Goal: Information Seeking & Learning: Learn about a topic

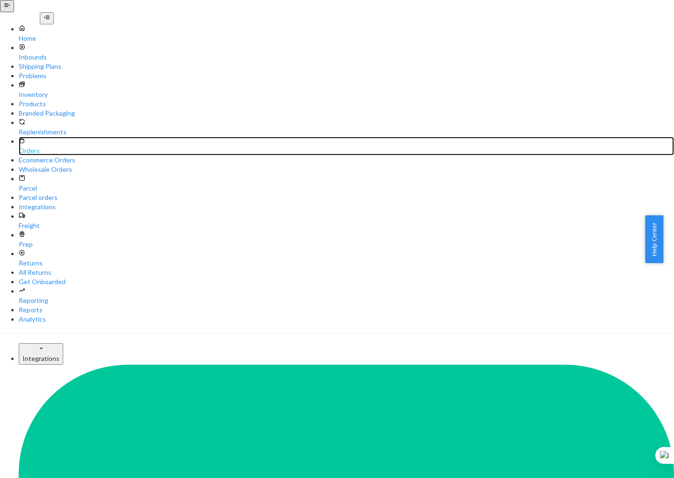
click at [44, 146] on div "Orders" at bounding box center [346, 150] width 655 height 9
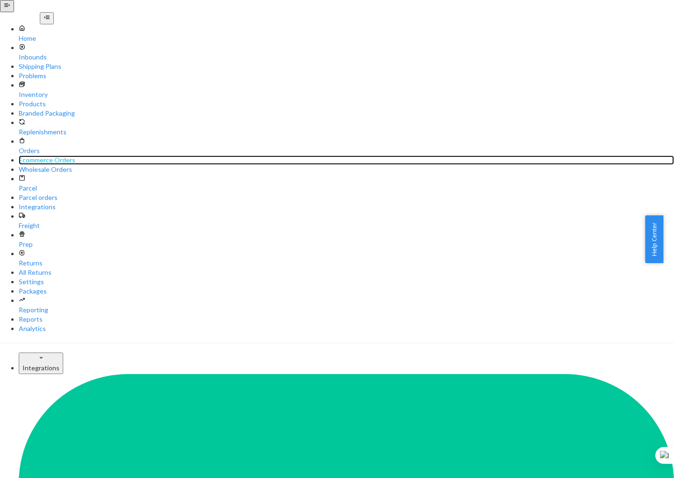
click at [50, 155] on div "Ecommerce Orders" at bounding box center [346, 159] width 655 height 9
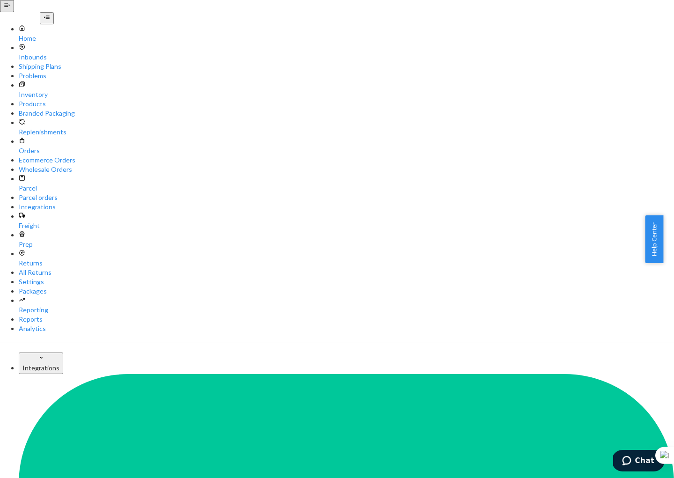
paste input "[PERSON_NAME]"
type input "[PERSON_NAME]"
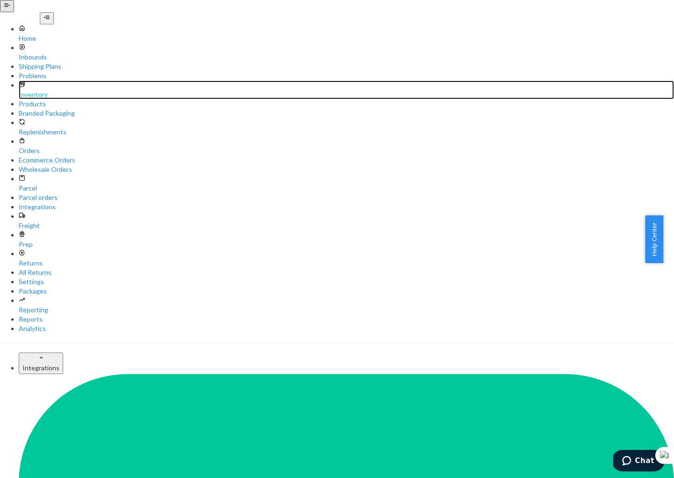
click at [34, 90] on div "Inventory" at bounding box center [346, 94] width 655 height 9
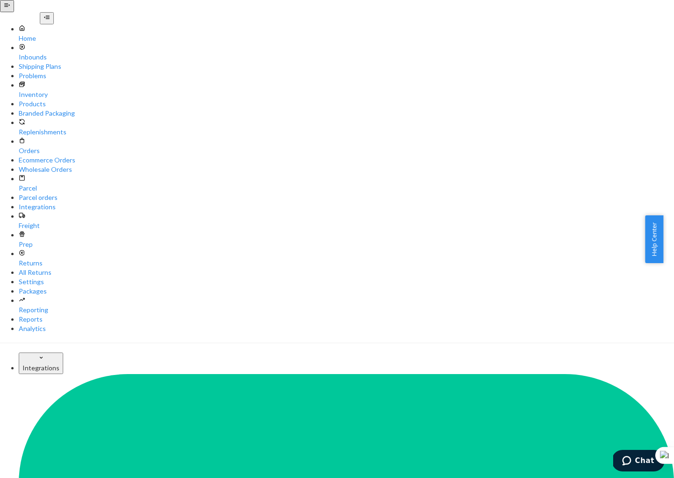
type input "R120020-02"
drag, startPoint x: 207, startPoint y: 219, endPoint x: 187, endPoint y: 219, distance: 19.7
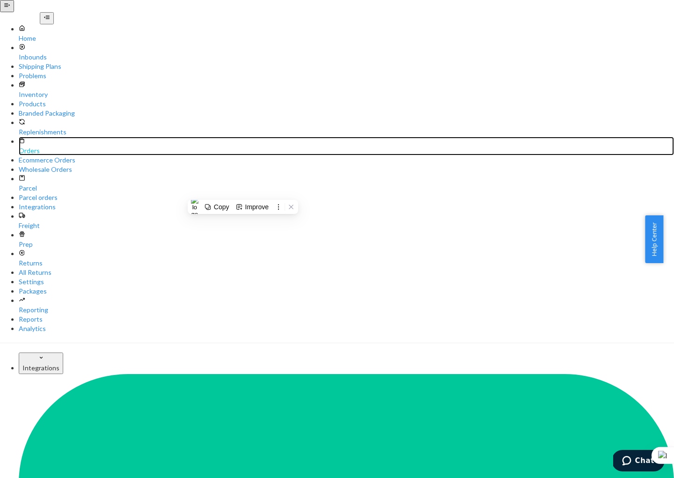
click at [42, 146] on div "Orders" at bounding box center [346, 150] width 655 height 9
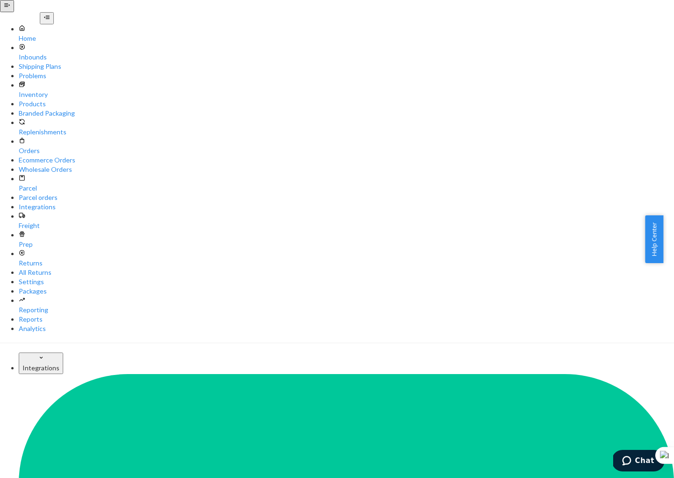
paste input "[PERSON_NAME]"
type input "[PERSON_NAME]"
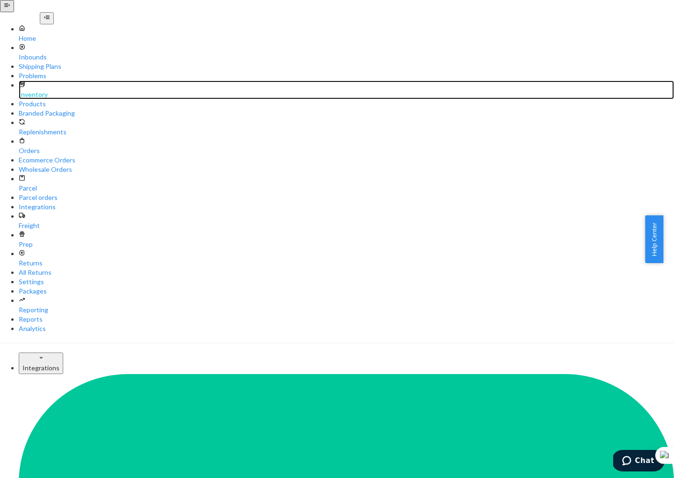
drag, startPoint x: 51, startPoint y: 77, endPoint x: 99, endPoint y: 81, distance: 48.4
click at [51, 90] on div "Inventory" at bounding box center [346, 94] width 655 height 9
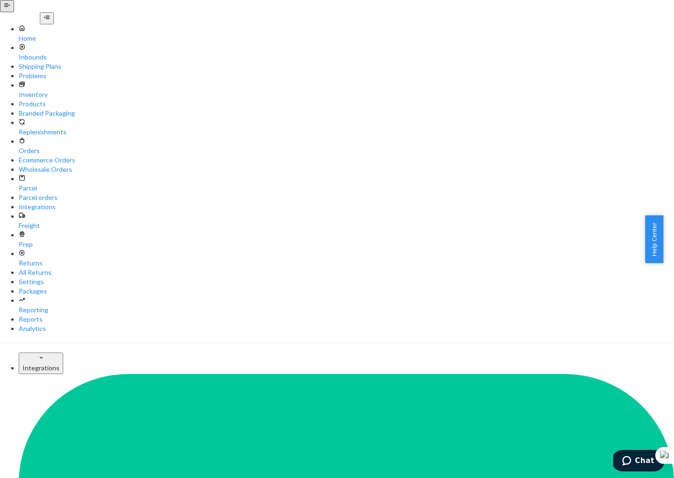
type input "D119016-01-K"
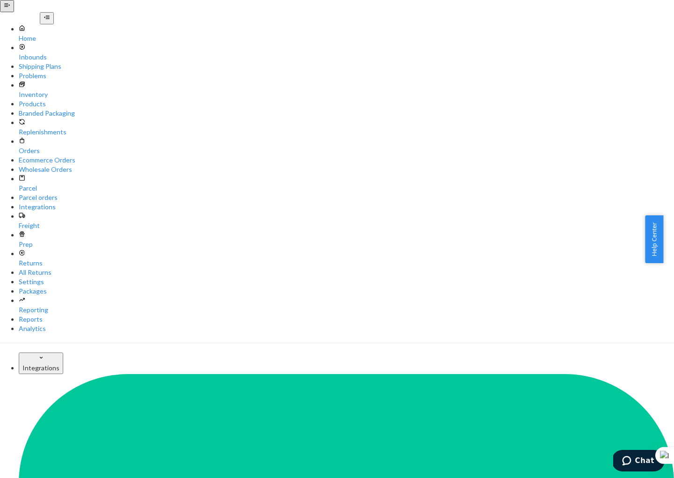
scroll to position [55, 0]
drag, startPoint x: 253, startPoint y: 253, endPoint x: 201, endPoint y: 251, distance: 52.0
